Goal: Task Accomplishment & Management: Use online tool/utility

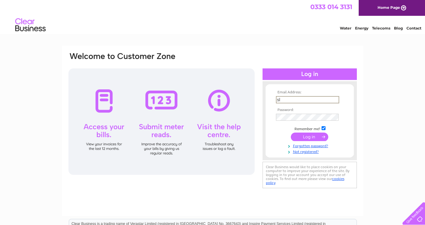
type input "[DOMAIN_NAME][EMAIL_ADDRESS][DOMAIN_NAME]"
click at [309, 136] on input "submit" at bounding box center [309, 137] width 37 height 9
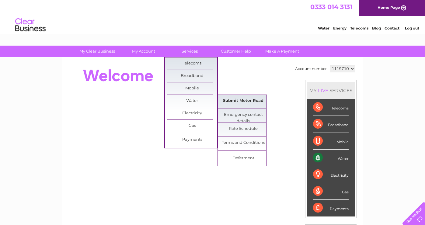
click at [234, 100] on link "Submit Meter Read" at bounding box center [243, 101] width 50 height 12
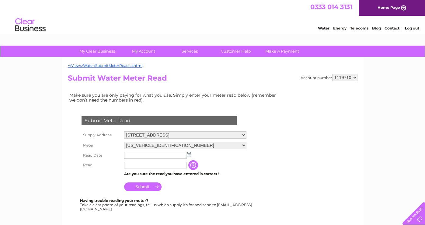
click at [188, 154] on img at bounding box center [189, 154] width 5 height 5
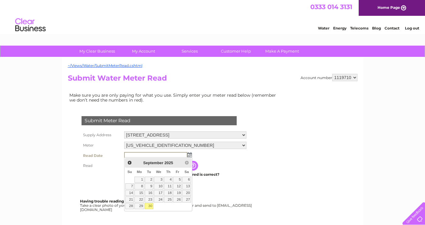
click at [150, 206] on link "30" at bounding box center [149, 206] width 9 height 6
type input "[DATE]"
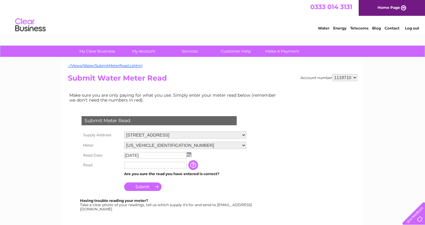
click at [143, 163] on input "text" at bounding box center [155, 165] width 63 height 7
type input "00246"
click at [139, 187] on input "Submit" at bounding box center [142, 187] width 37 height 9
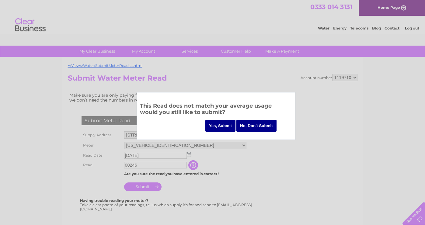
click at [221, 127] on input "Yes, Submit" at bounding box center [220, 126] width 30 height 12
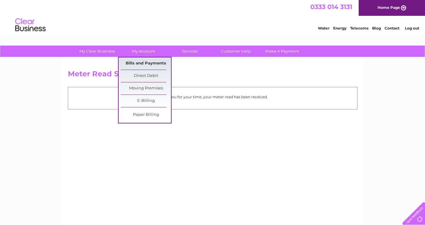
click at [145, 63] on link "Bills and Payments" at bounding box center [146, 63] width 50 height 12
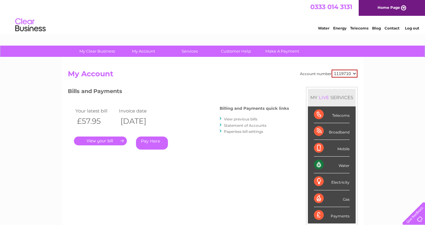
click at [102, 139] on link "." at bounding box center [100, 141] width 53 height 9
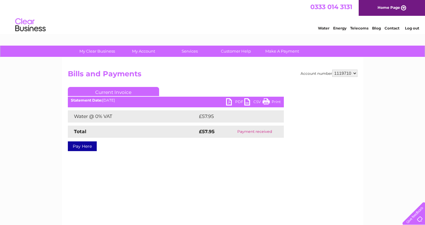
click at [231, 101] on link "PDF" at bounding box center [235, 102] width 18 height 9
